Goal: Navigation & Orientation: Find specific page/section

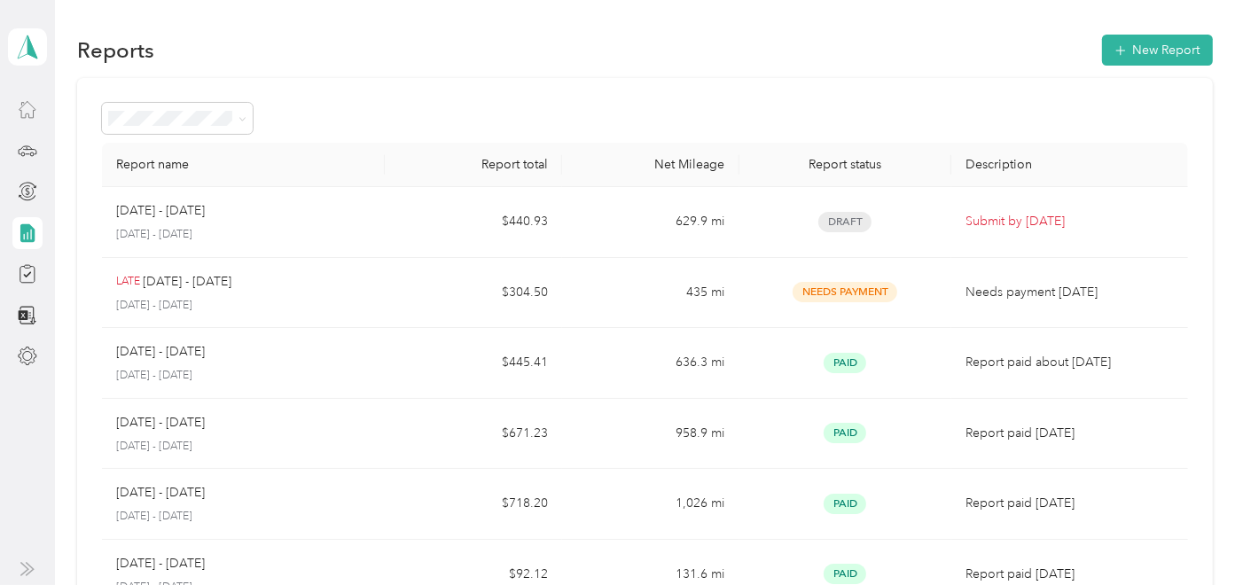
click at [33, 115] on icon at bounding box center [28, 110] width 16 height 16
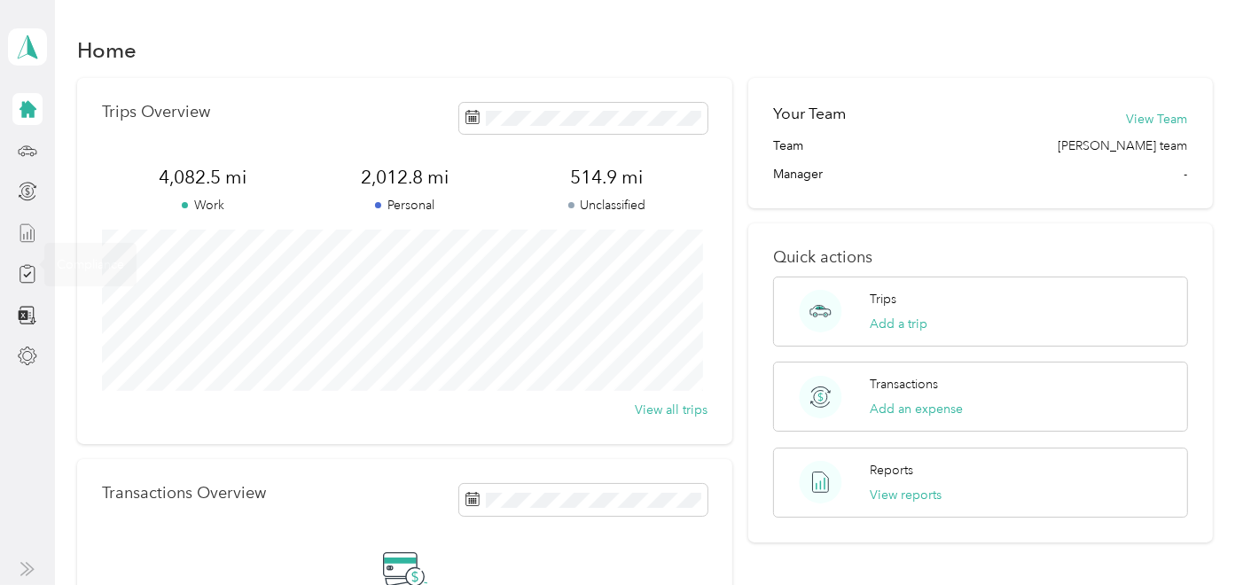
click at [27, 243] on div at bounding box center [27, 233] width 30 height 32
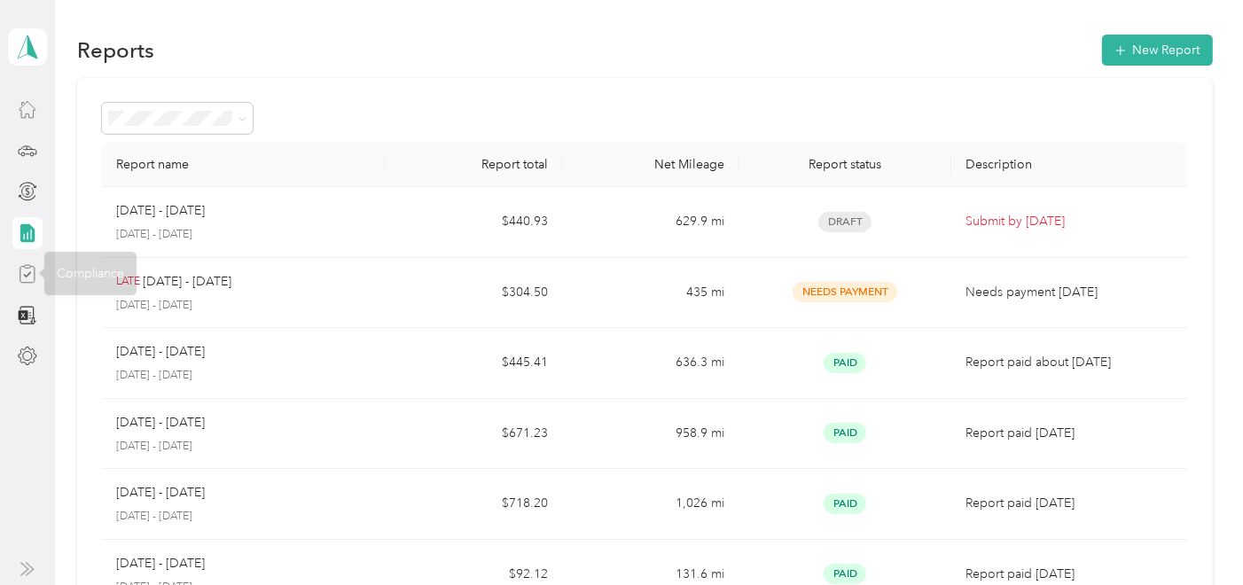
click at [31, 276] on icon at bounding box center [28, 274] width 20 height 20
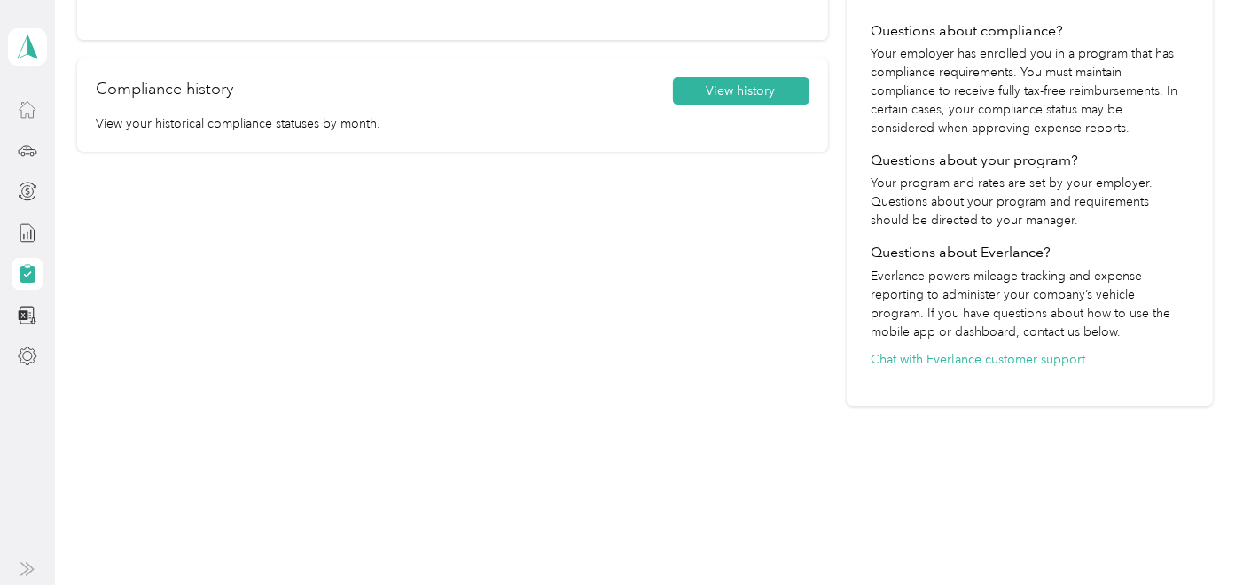
scroll to position [315, 0]
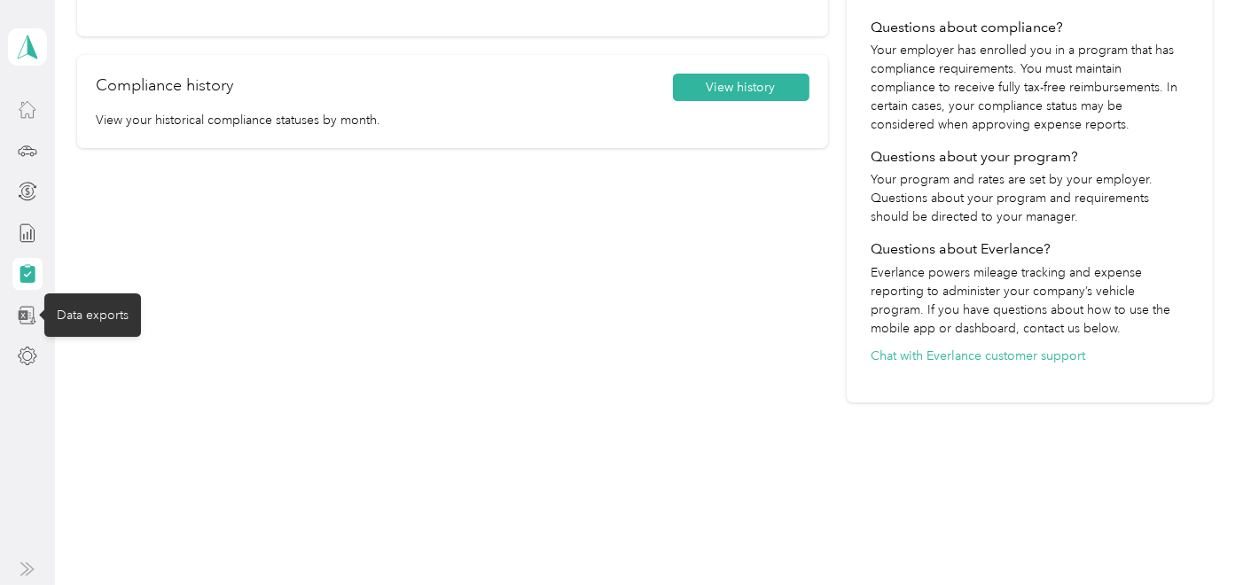
click at [31, 309] on icon at bounding box center [28, 316] width 20 height 20
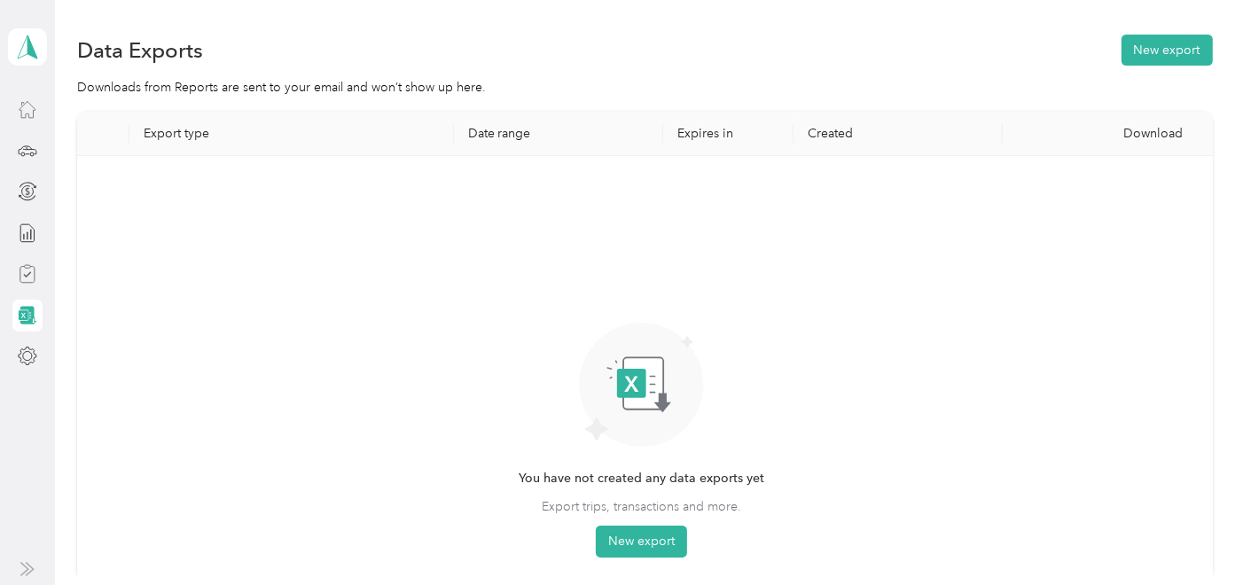
click at [27, 276] on icon at bounding box center [28, 274] width 8 height 5
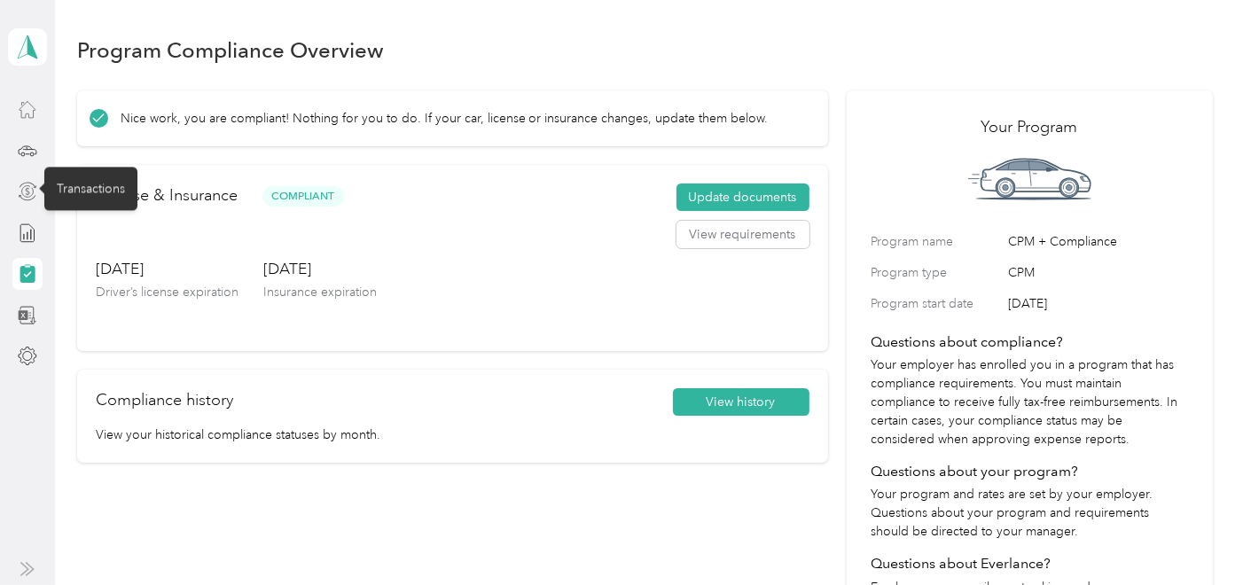
click at [30, 186] on icon at bounding box center [28, 192] width 20 height 20
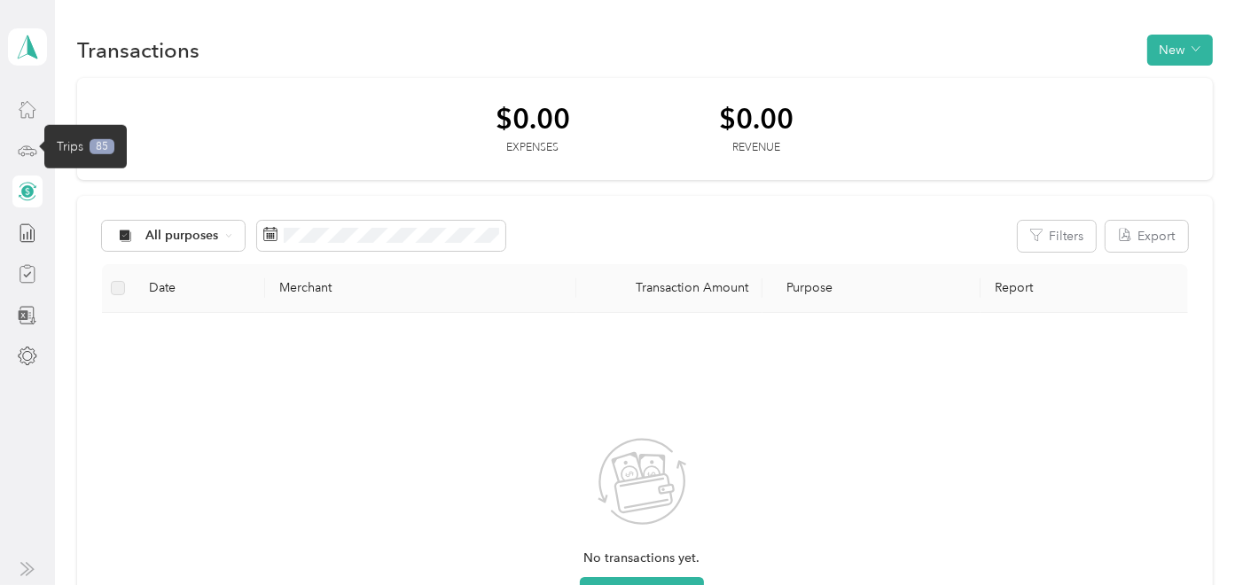
click at [22, 149] on icon at bounding box center [28, 151] width 20 height 20
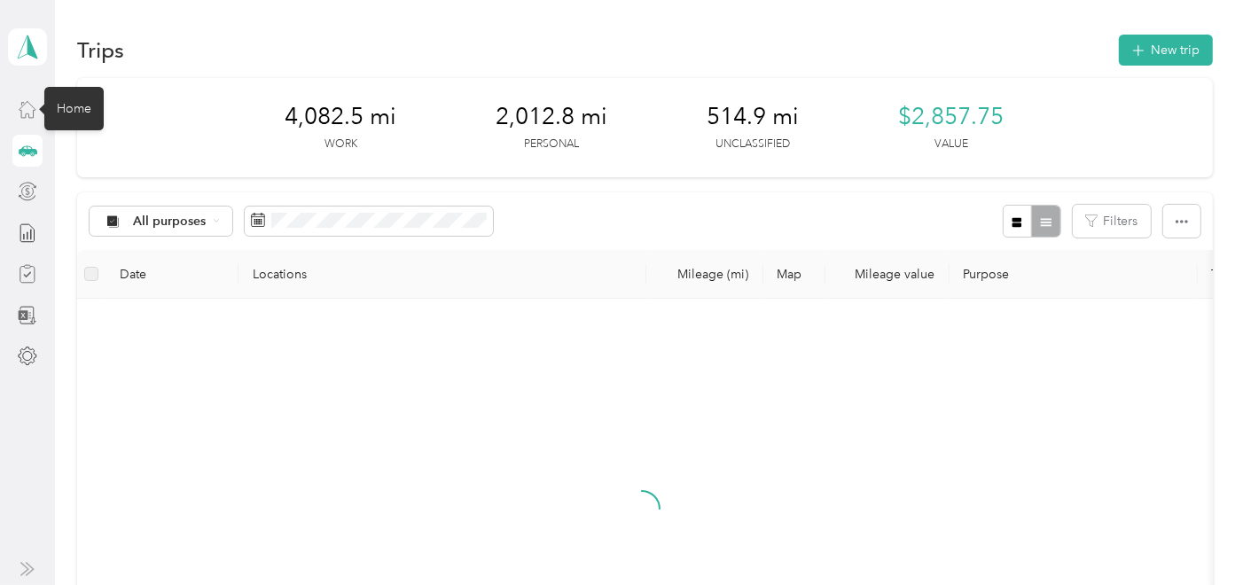
click at [25, 109] on icon at bounding box center [28, 109] width 20 height 20
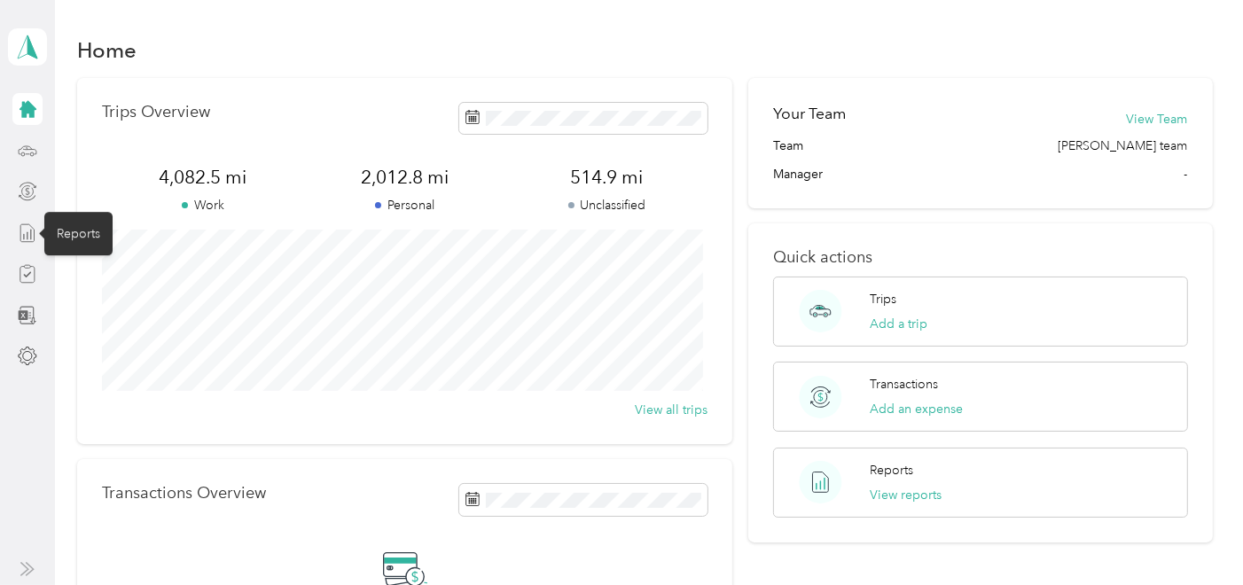
click at [31, 235] on line at bounding box center [31, 235] width 0 height 10
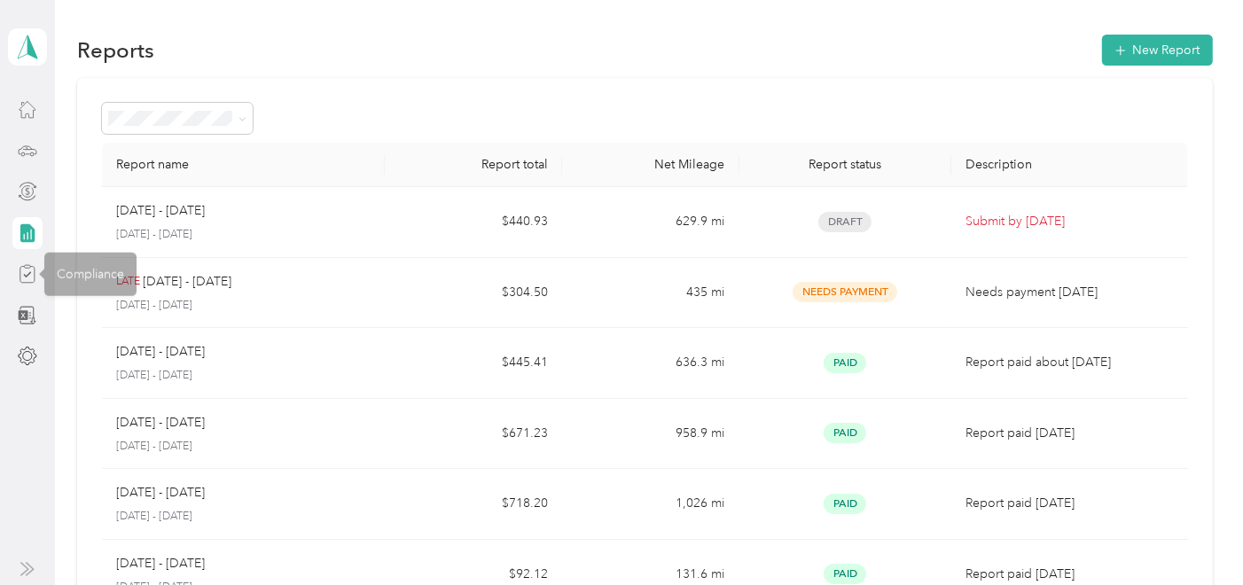
click at [30, 264] on icon at bounding box center [28, 274] width 20 height 20
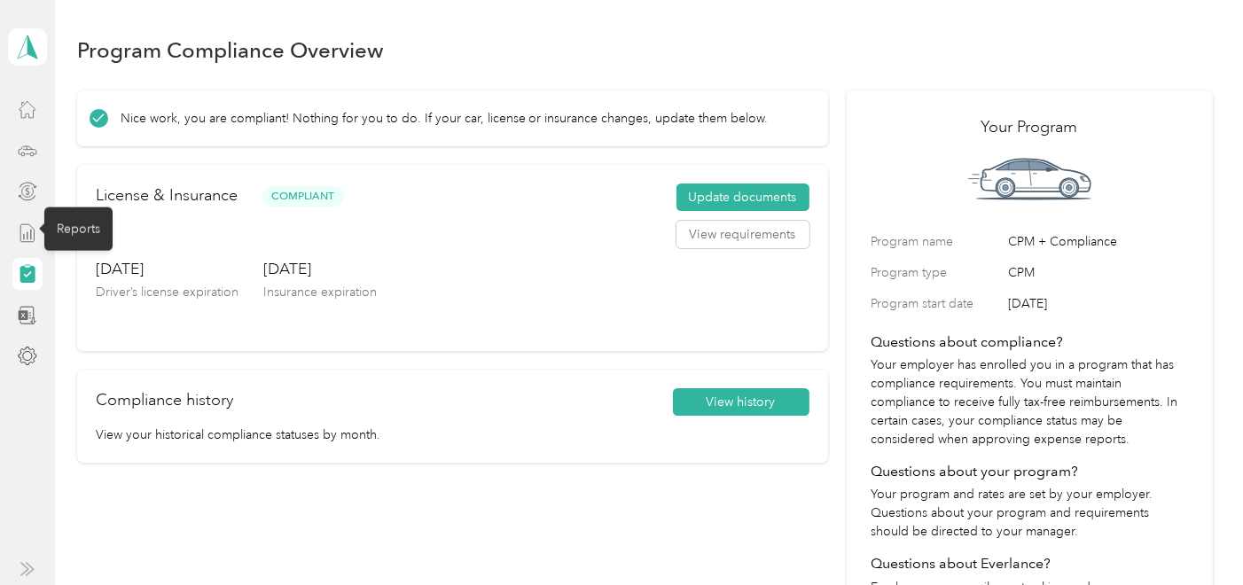
click at [27, 230] on icon at bounding box center [28, 233] width 20 height 20
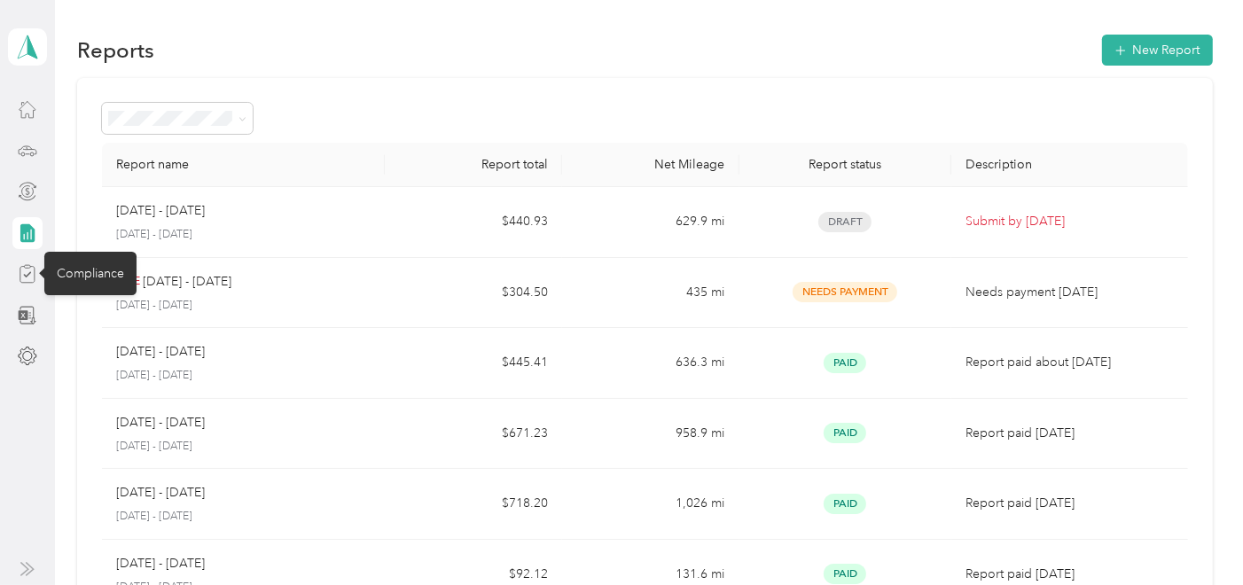
click at [27, 269] on icon at bounding box center [28, 274] width 20 height 20
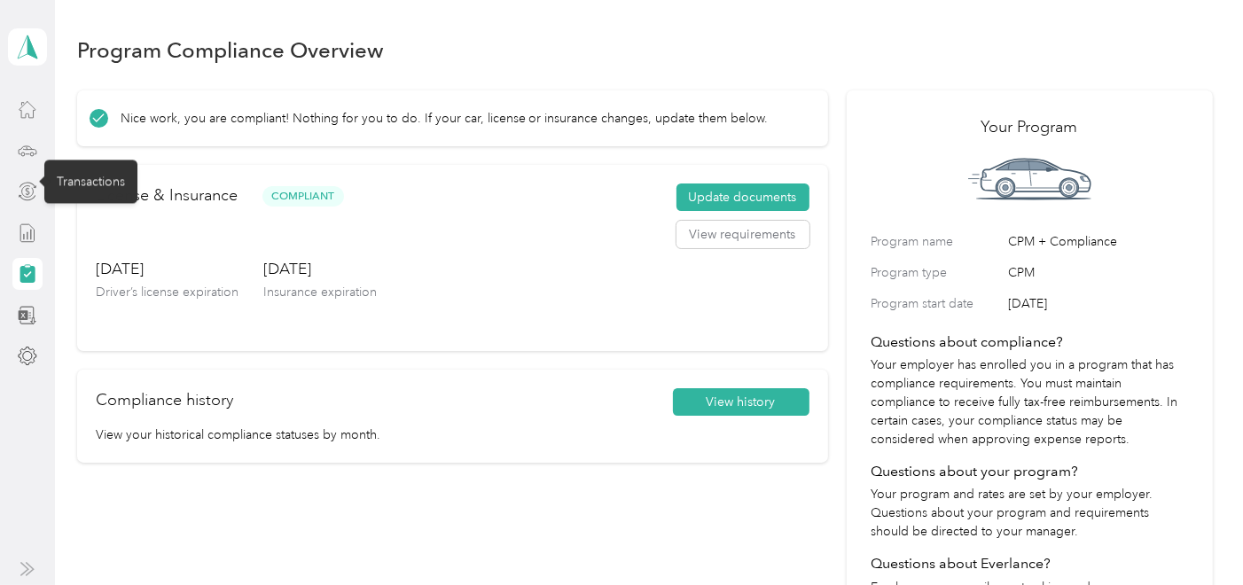
click at [25, 149] on icon at bounding box center [27, 149] width 8 height 0
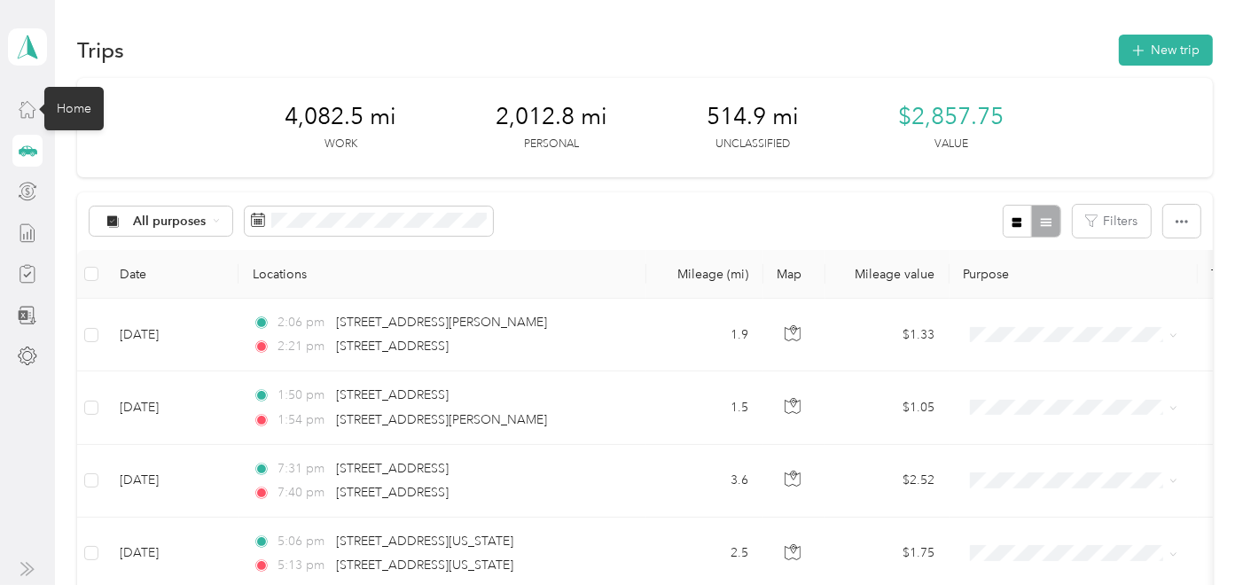
click at [22, 109] on icon at bounding box center [28, 109] width 20 height 20
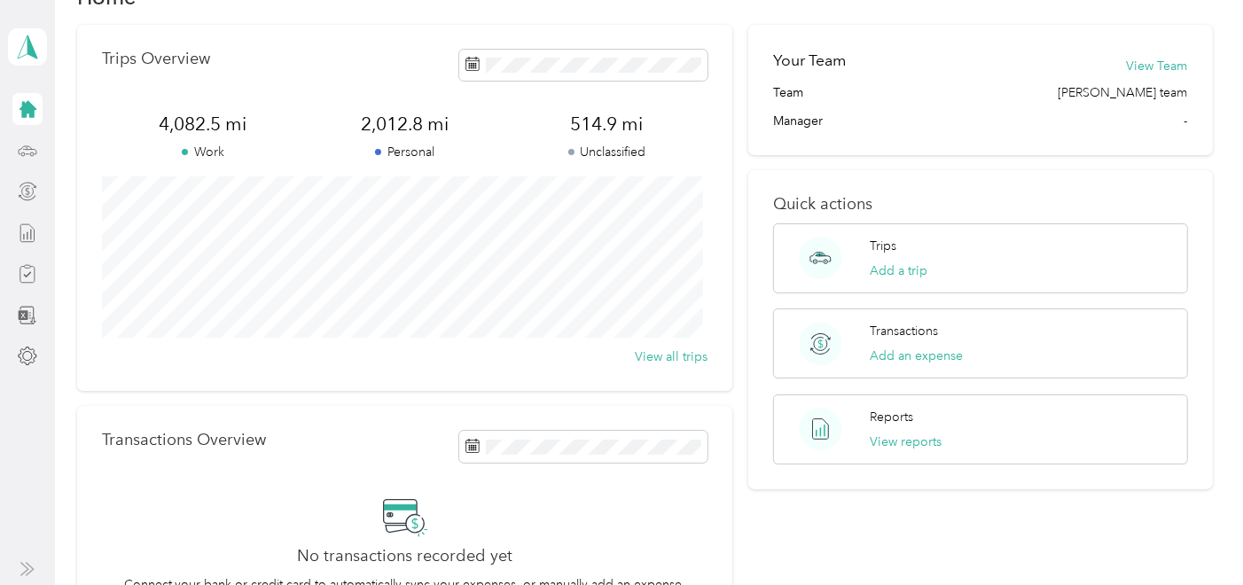
scroll to position [98, 0]
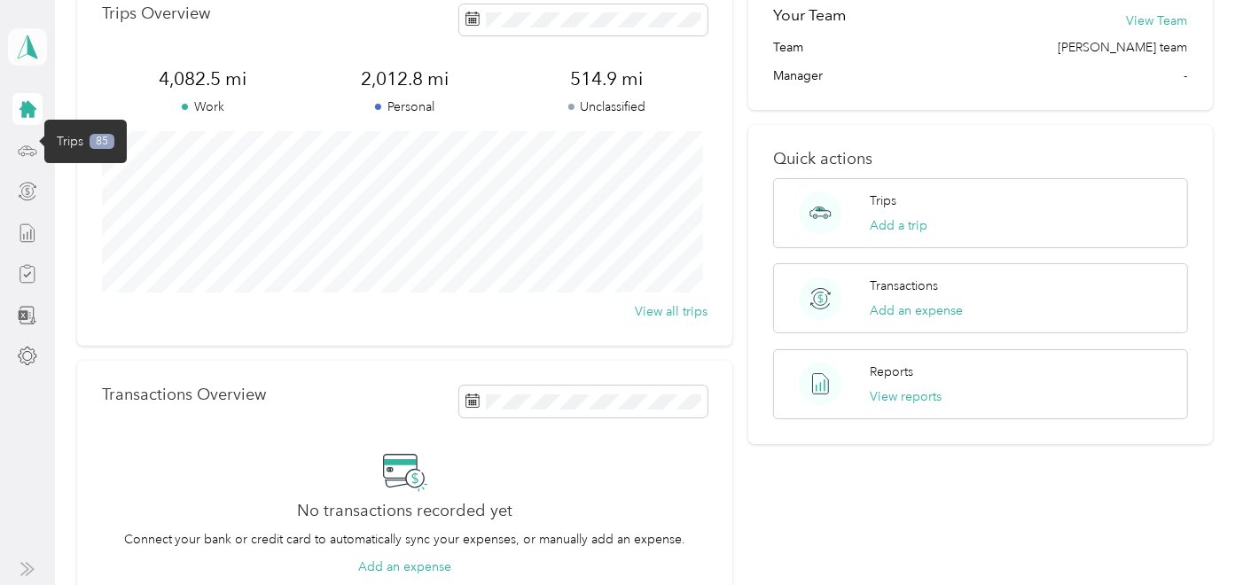
click at [27, 48] on icon at bounding box center [27, 47] width 27 height 25
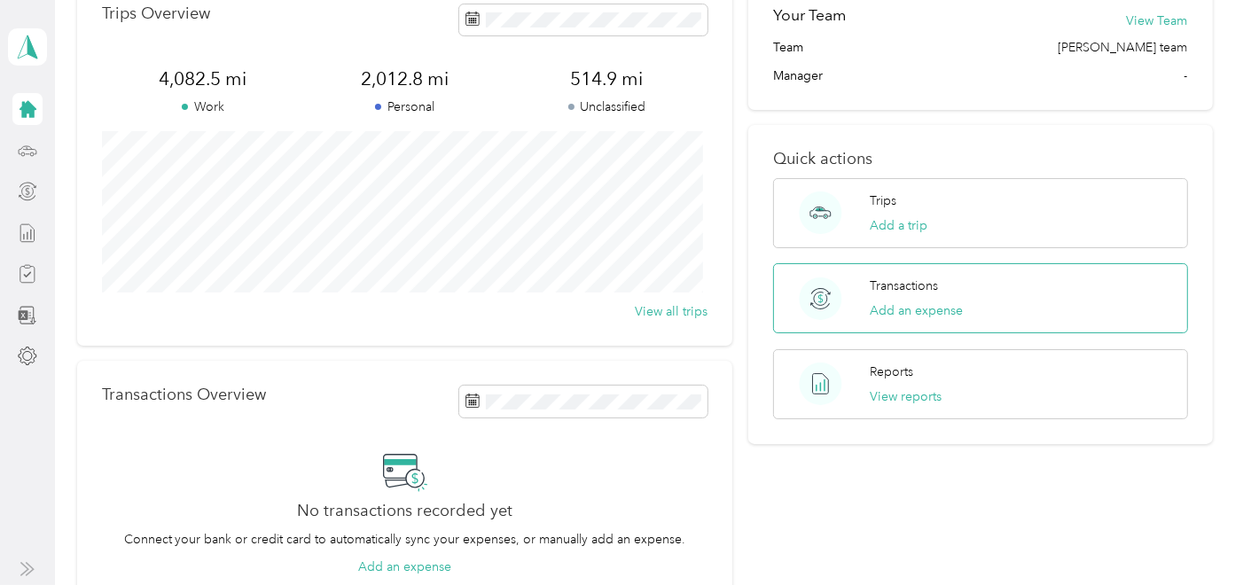
scroll to position [0, 0]
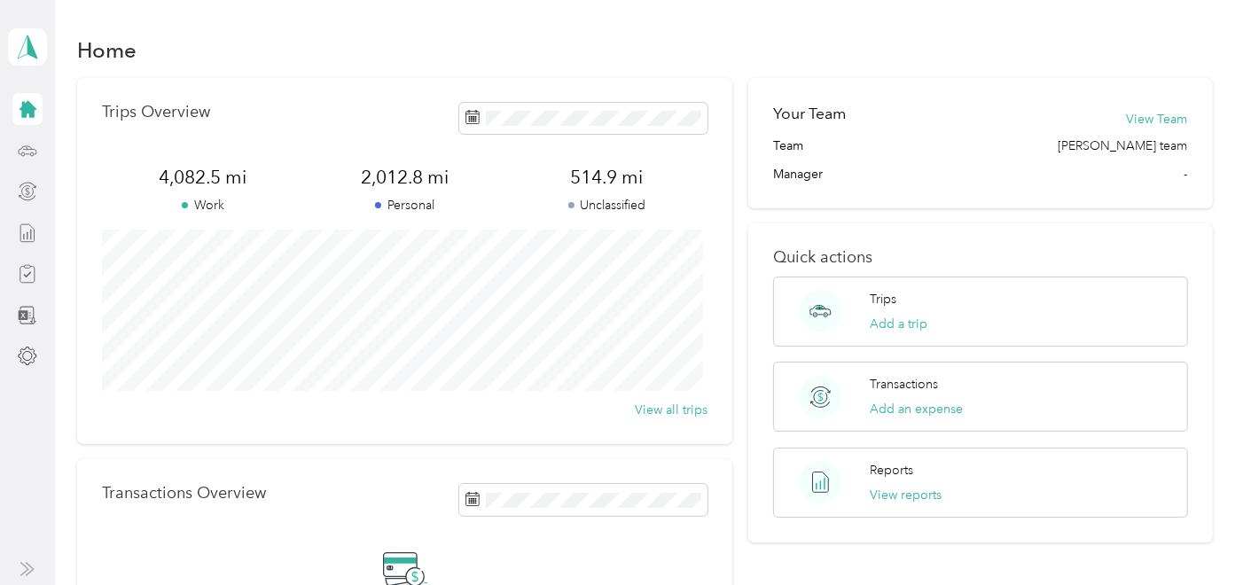
click at [644, 43] on div "Home" at bounding box center [645, 49] width 1136 height 37
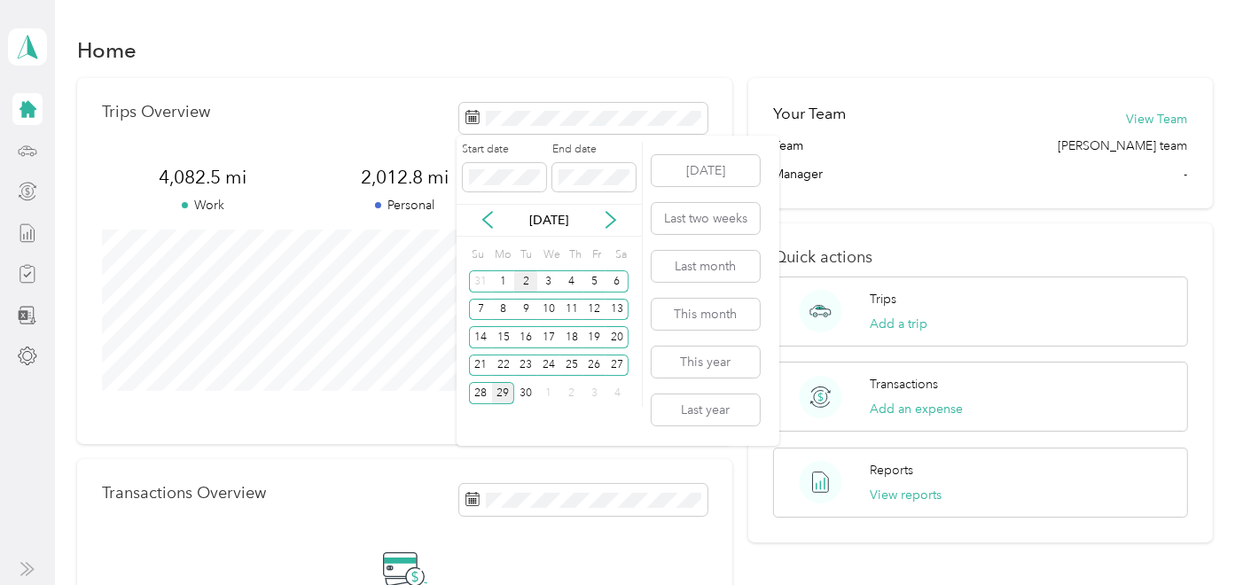
drag, startPoint x: 497, startPoint y: 280, endPoint x: 525, endPoint y: 276, distance: 28.7
click at [497, 278] on div "1" at bounding box center [503, 281] width 23 height 22
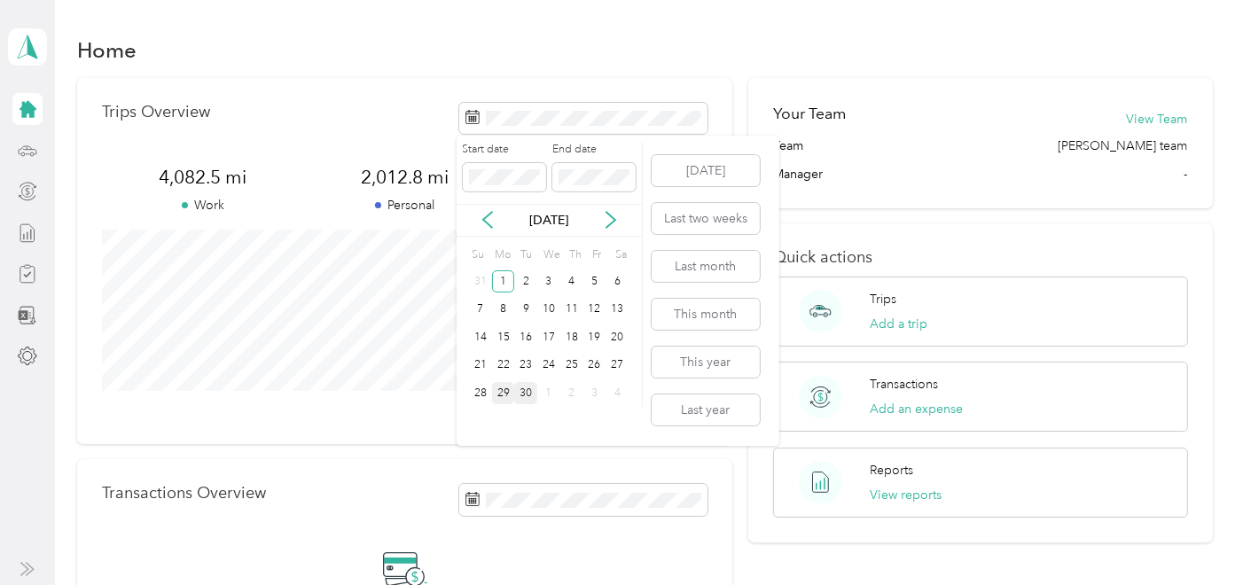
click at [521, 382] on div "30" at bounding box center [525, 393] width 23 height 22
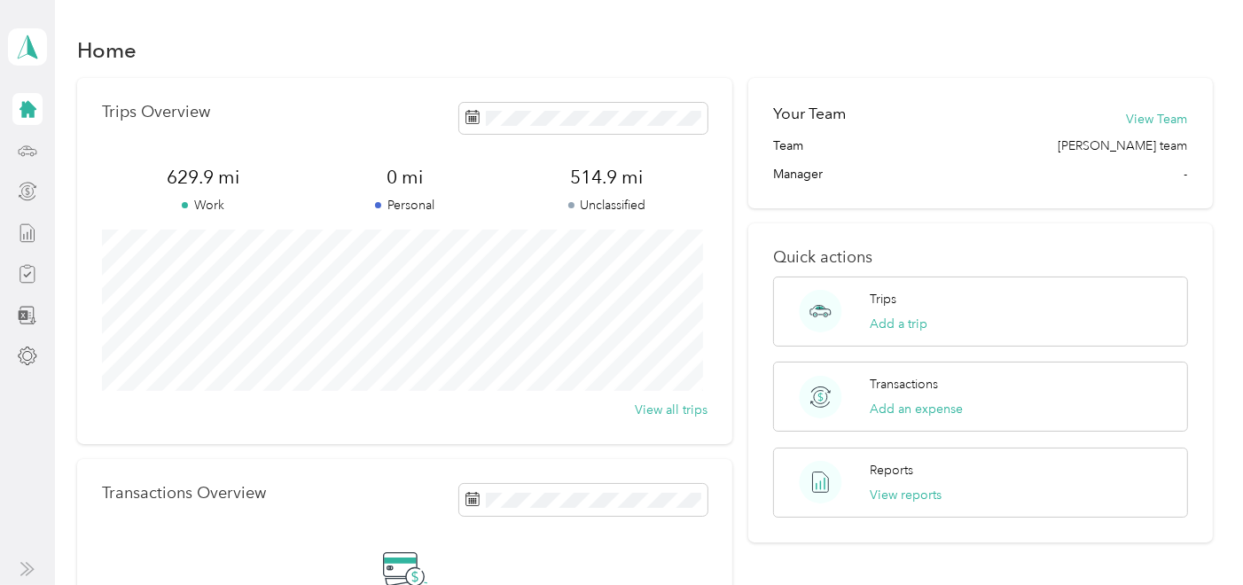
click at [25, 271] on icon at bounding box center [28, 274] width 20 height 20
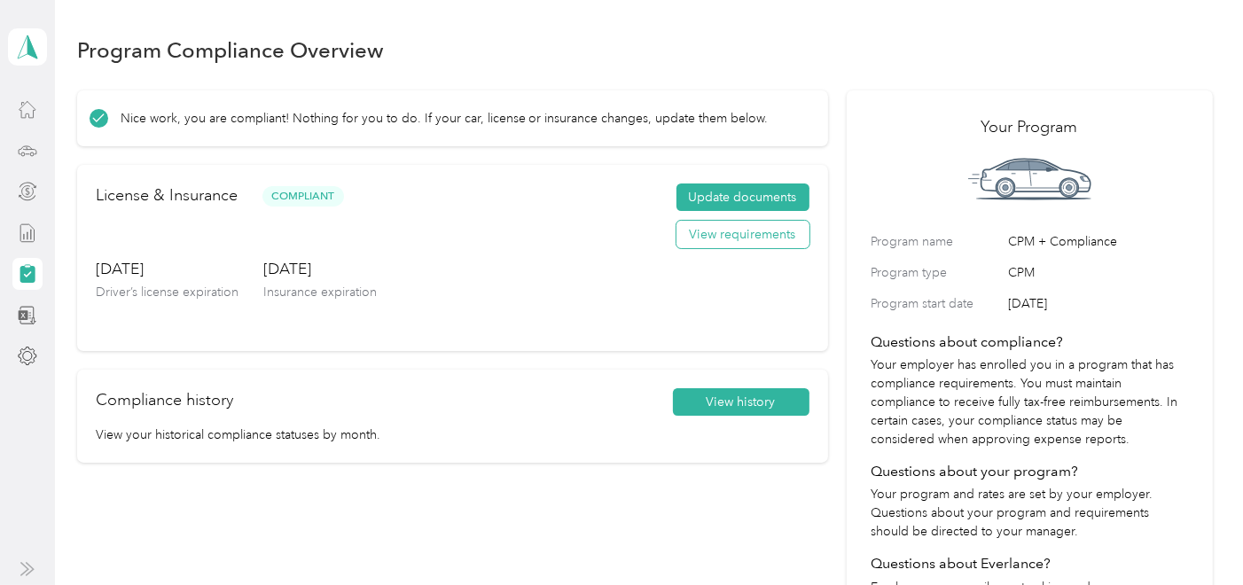
click at [715, 238] on button "View requirements" at bounding box center [743, 235] width 133 height 28
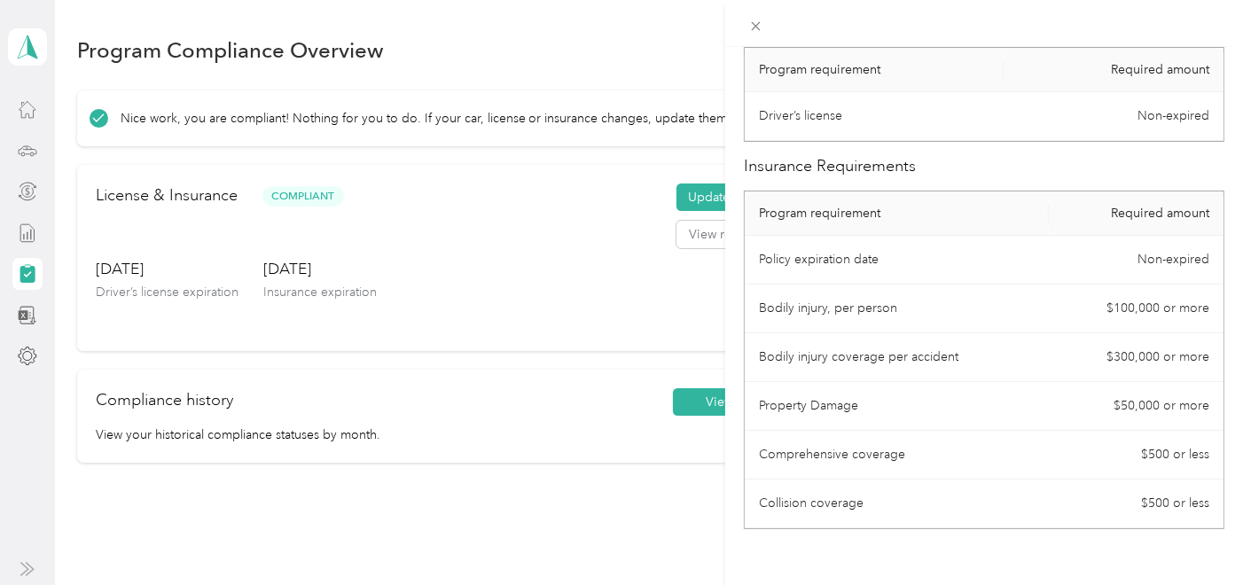
scroll to position [144, 0]
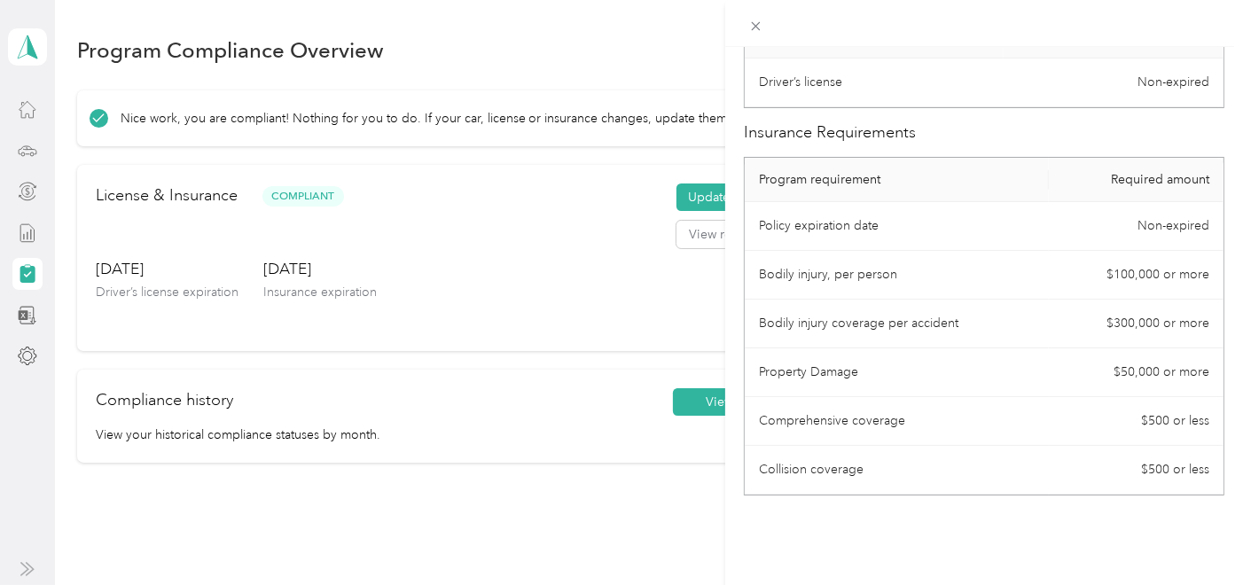
click at [695, 411] on div "License Requirements These requirements are set by your Company. If you have an…" at bounding box center [621, 292] width 1243 height 585
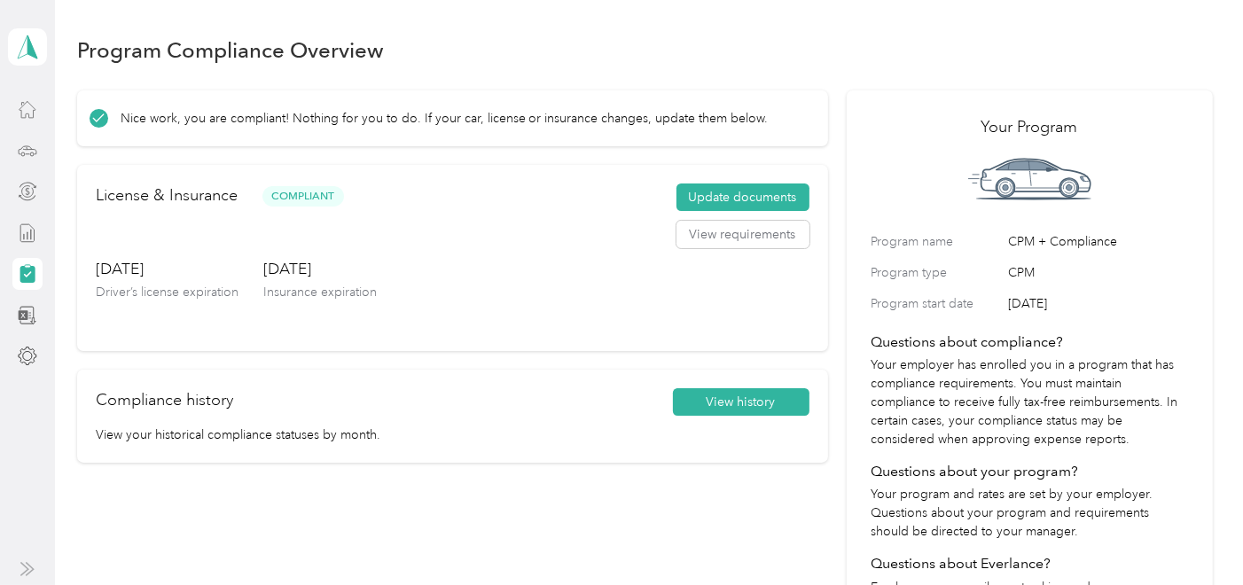
click at [697, 399] on button "View history" at bounding box center [741, 402] width 137 height 28
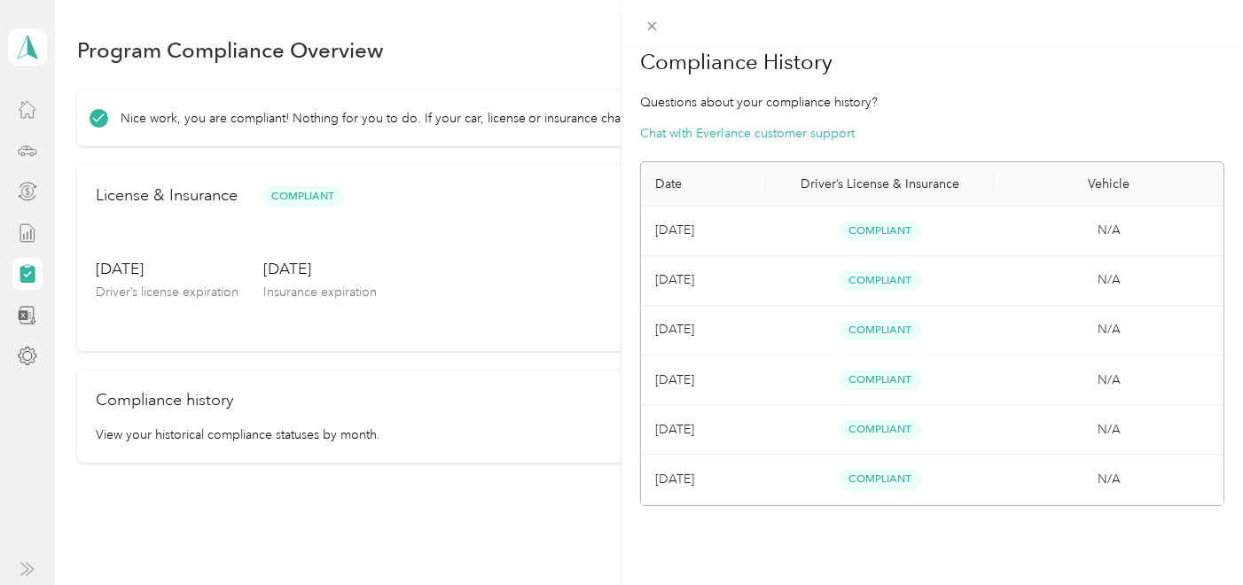
scroll to position [0, 0]
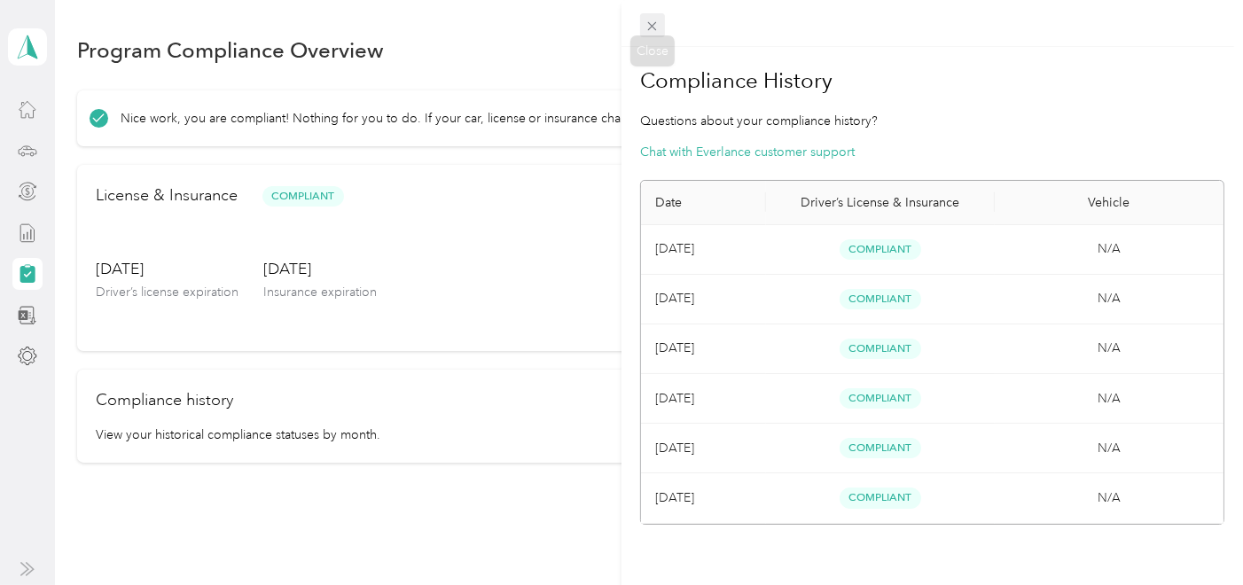
click at [651, 27] on icon at bounding box center [652, 26] width 9 height 9
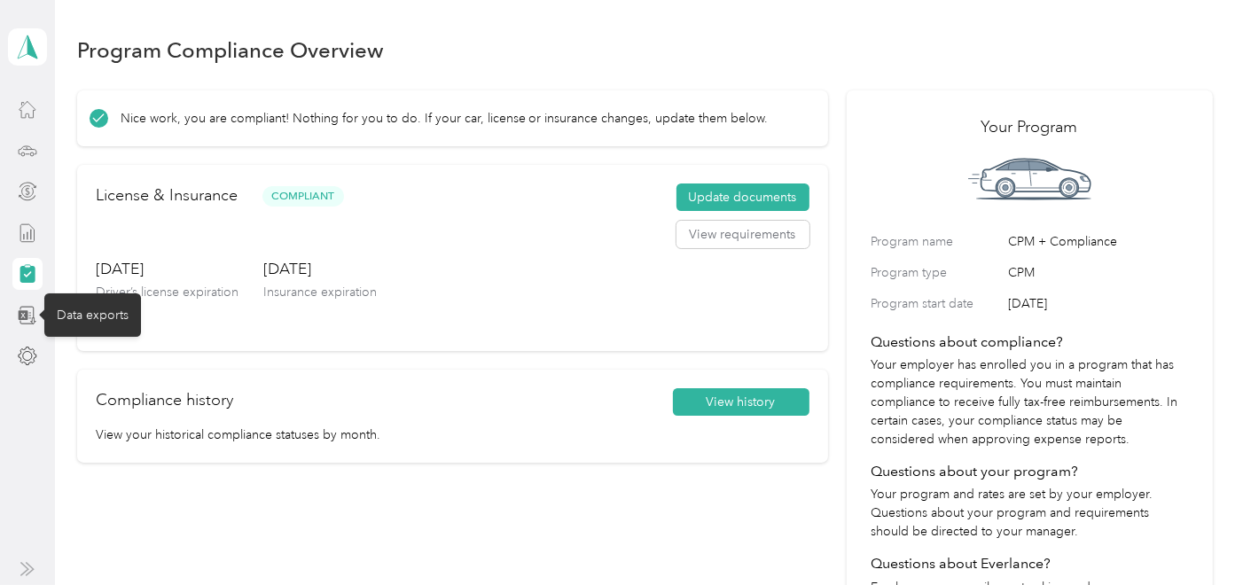
click at [30, 313] on icon at bounding box center [28, 316] width 20 height 20
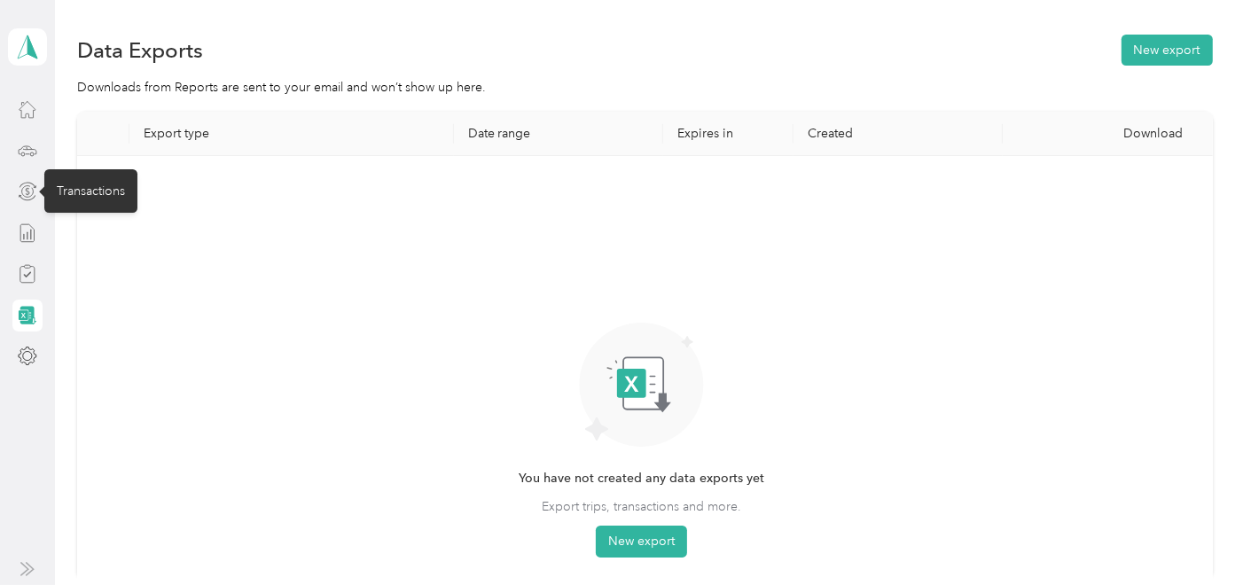
click at [25, 190] on icon at bounding box center [28, 192] width 20 height 20
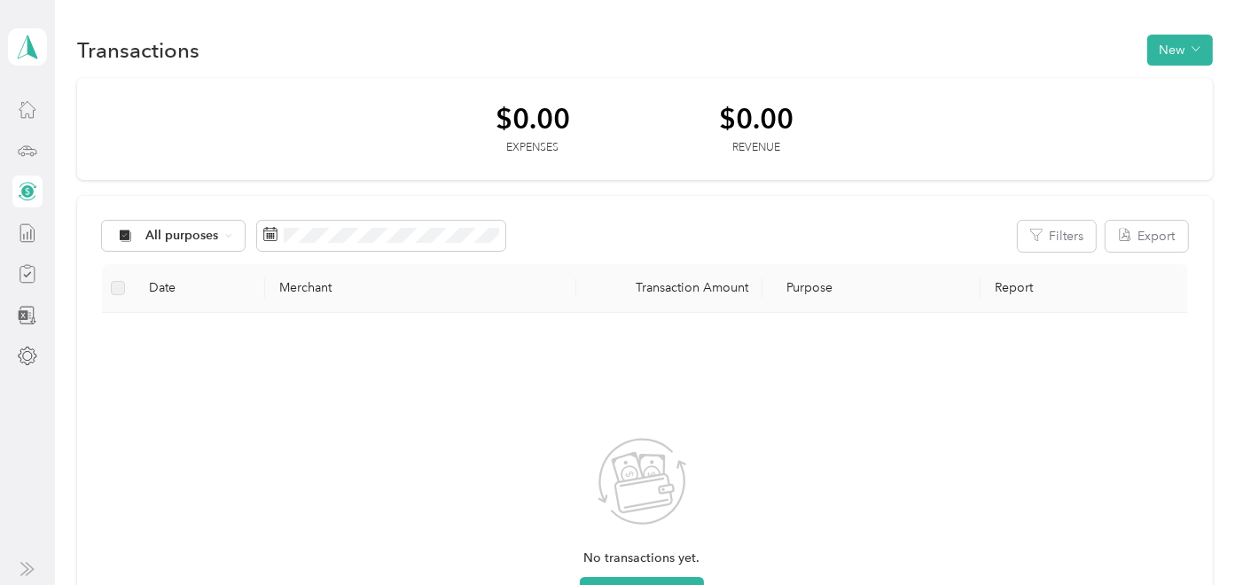
click at [26, 158] on icon at bounding box center [28, 151] width 20 height 20
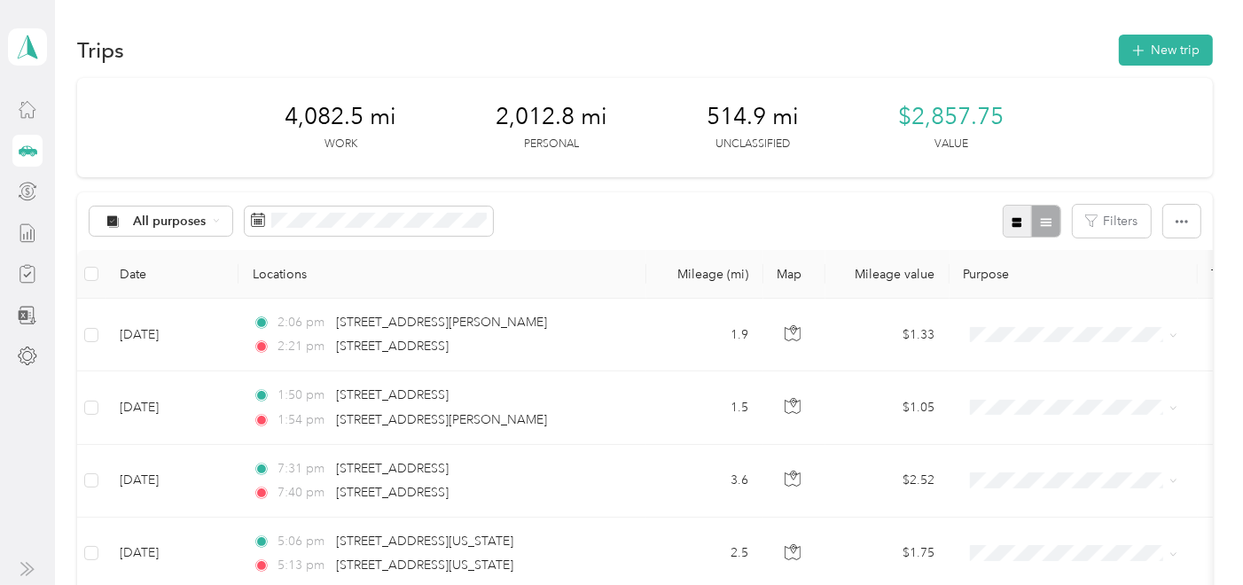
click at [1018, 222] on icon "button" at bounding box center [1017, 222] width 12 height 12
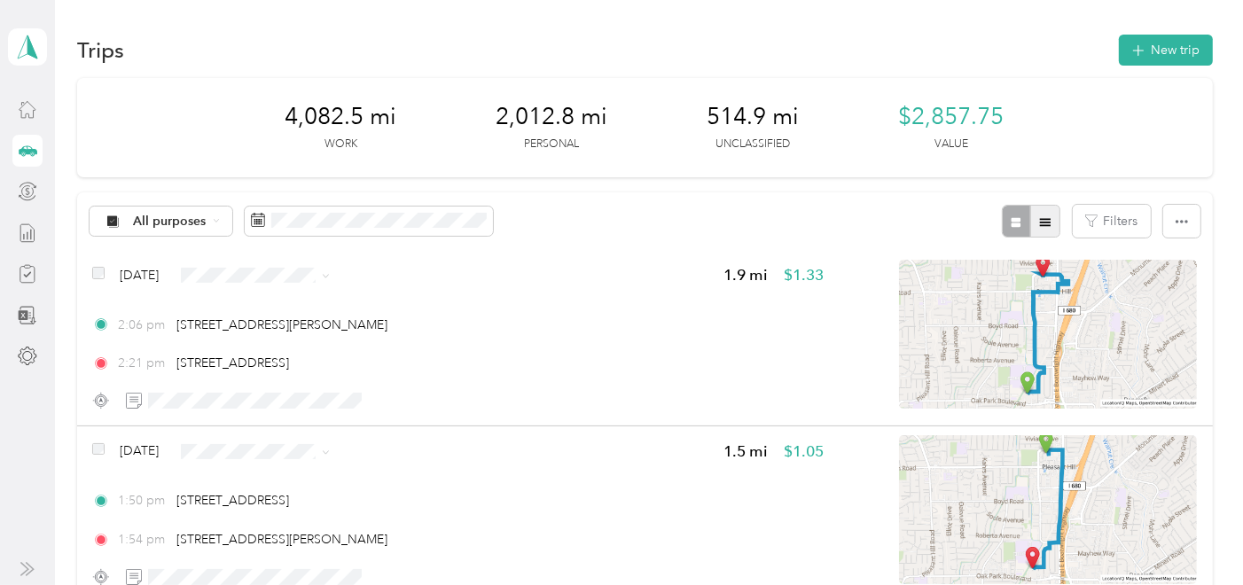
click at [1040, 218] on icon "button" at bounding box center [1045, 222] width 11 height 8
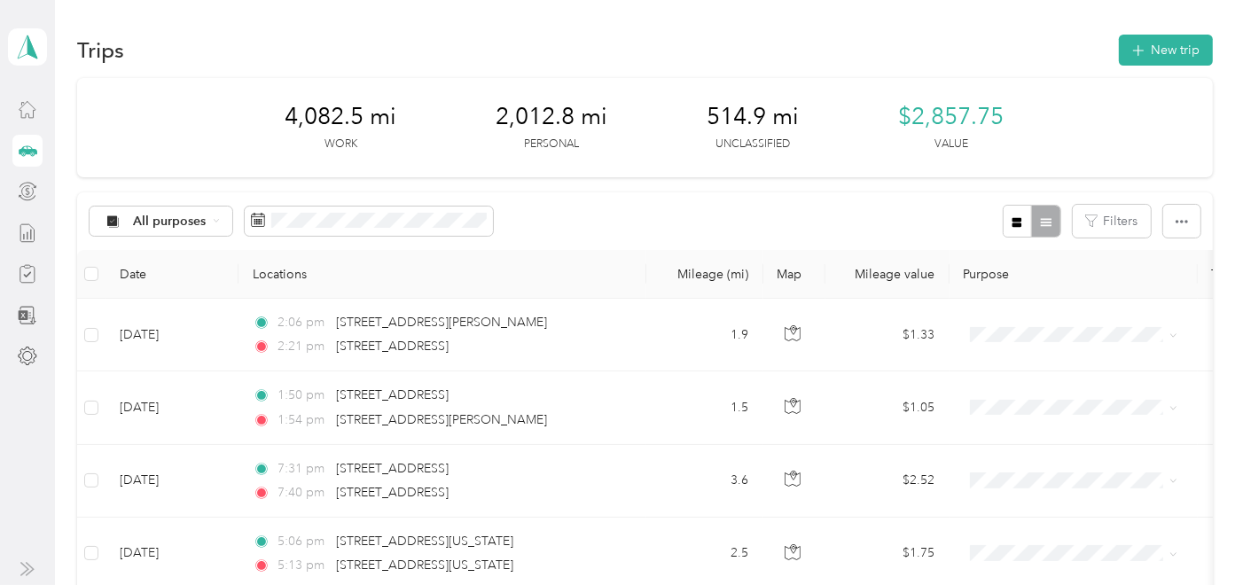
click at [35, 110] on icon at bounding box center [28, 110] width 16 height 16
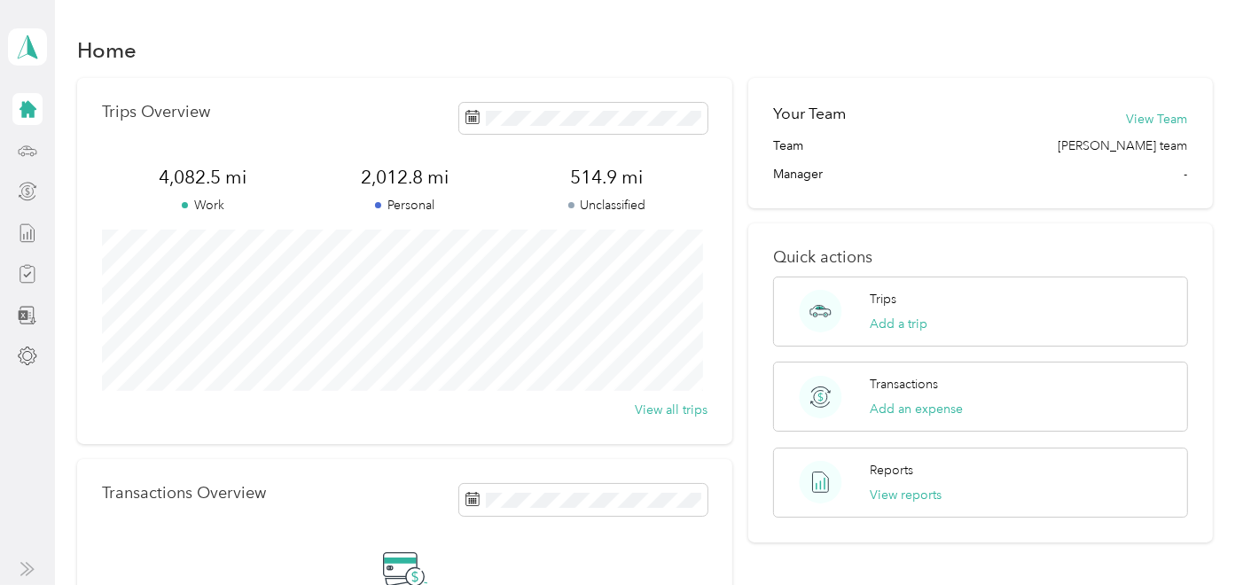
click at [27, 111] on icon at bounding box center [28, 109] width 17 height 17
click at [30, 149] on icon at bounding box center [28, 151] width 20 height 20
